Goal: Transaction & Acquisition: Purchase product/service

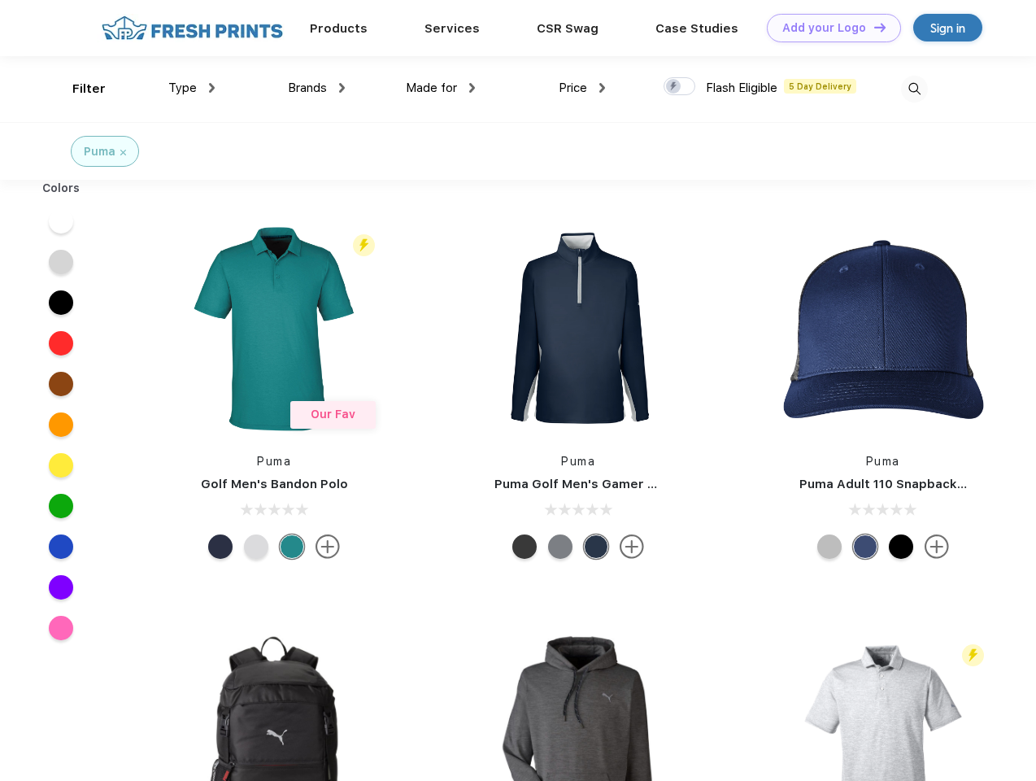
scroll to position [1, 0]
click at [828, 28] on link "Add your Logo Design Tool" at bounding box center [834, 28] width 134 height 28
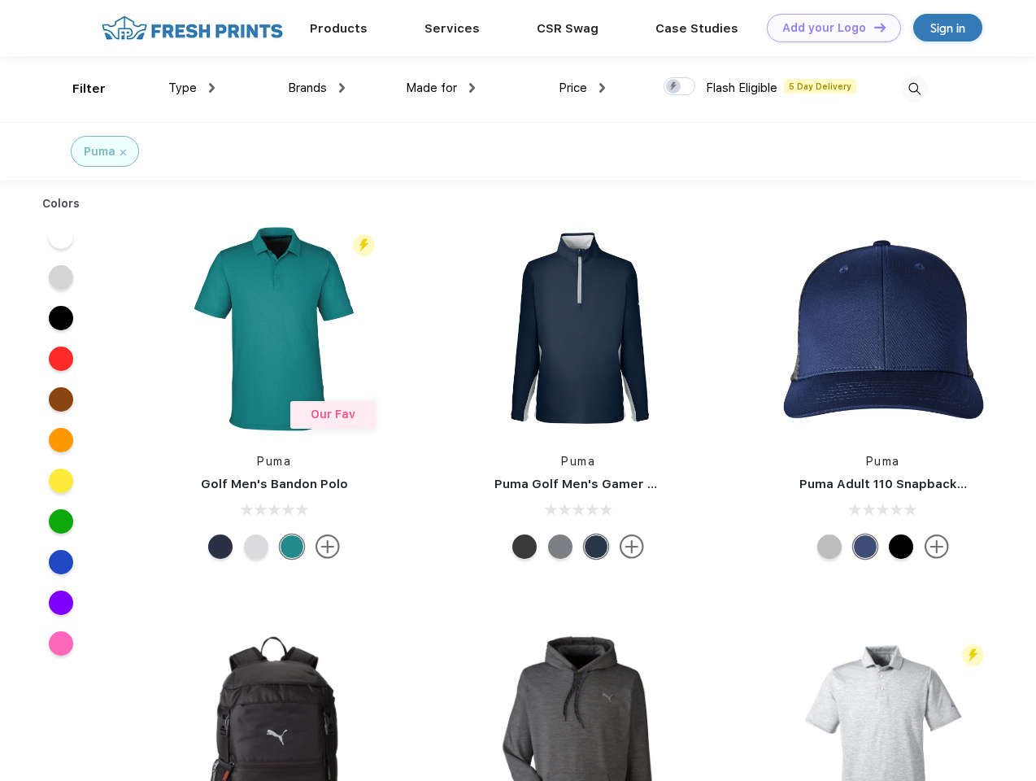
click at [0, 0] on div "Design Tool" at bounding box center [0, 0] width 0 height 0
click at [873, 27] on link "Add your Logo Design Tool" at bounding box center [834, 28] width 134 height 28
click at [78, 89] on div "Filter" at bounding box center [88, 89] width 33 height 19
click at [192, 88] on span "Type" at bounding box center [182, 88] width 28 height 15
click at [316, 88] on span "Brands" at bounding box center [307, 88] width 39 height 15
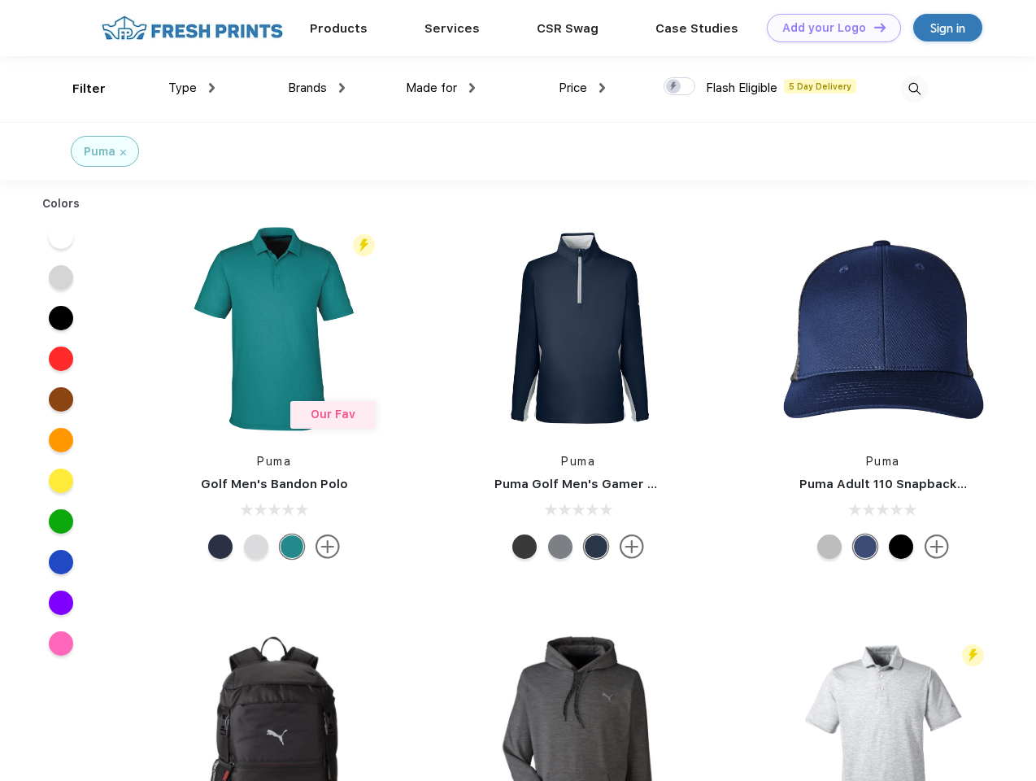
click at [441, 88] on span "Made for" at bounding box center [431, 88] width 51 height 15
click at [582, 88] on span "Price" at bounding box center [573, 88] width 28 height 15
click at [680, 87] on div at bounding box center [680, 86] width 32 height 18
click at [674, 87] on input "checkbox" at bounding box center [669, 81] width 11 height 11
click at [914, 89] on img at bounding box center [914, 89] width 27 height 27
